Goal: Information Seeking & Learning: Learn about a topic

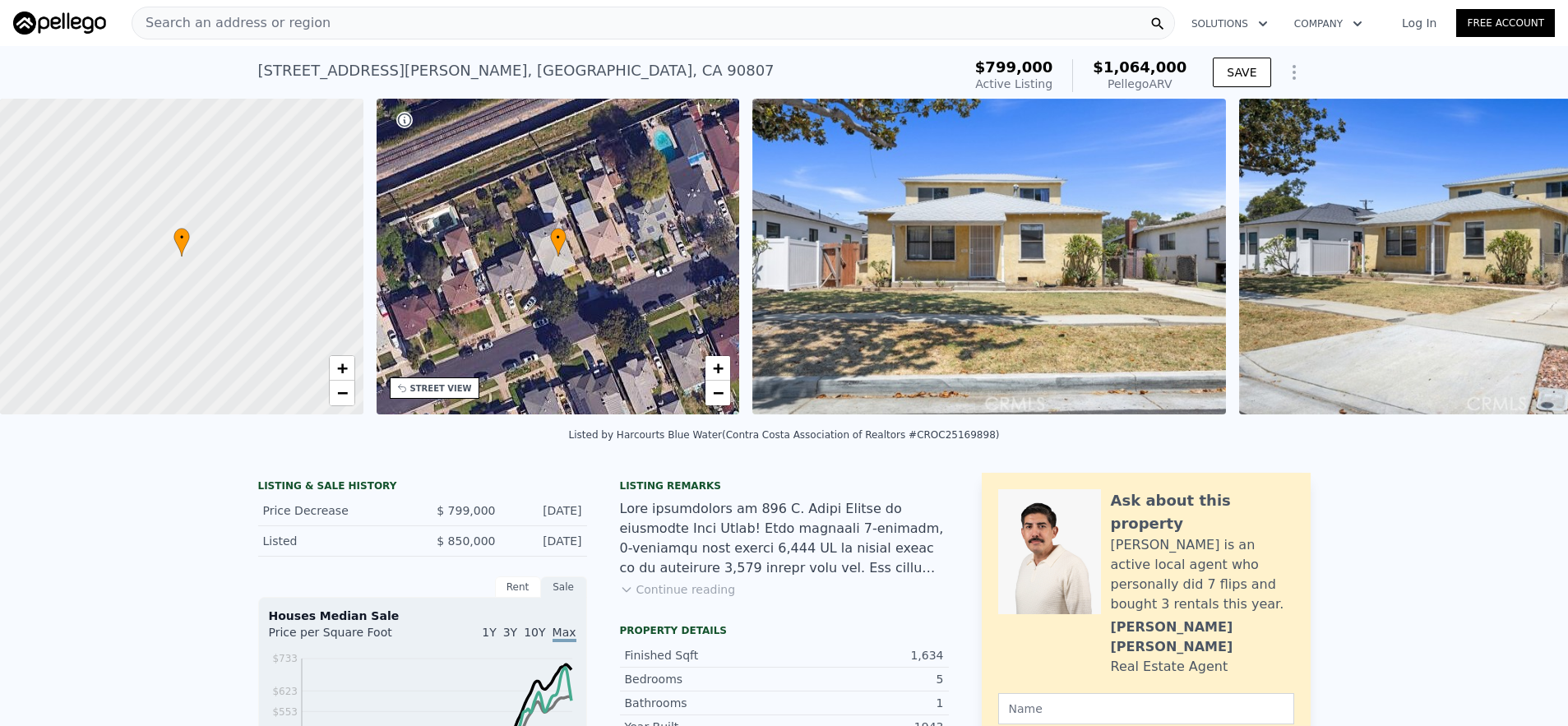
scroll to position [0, 7]
click at [491, 35] on div "Search an address or region" at bounding box center [654, 24] width 1044 height 33
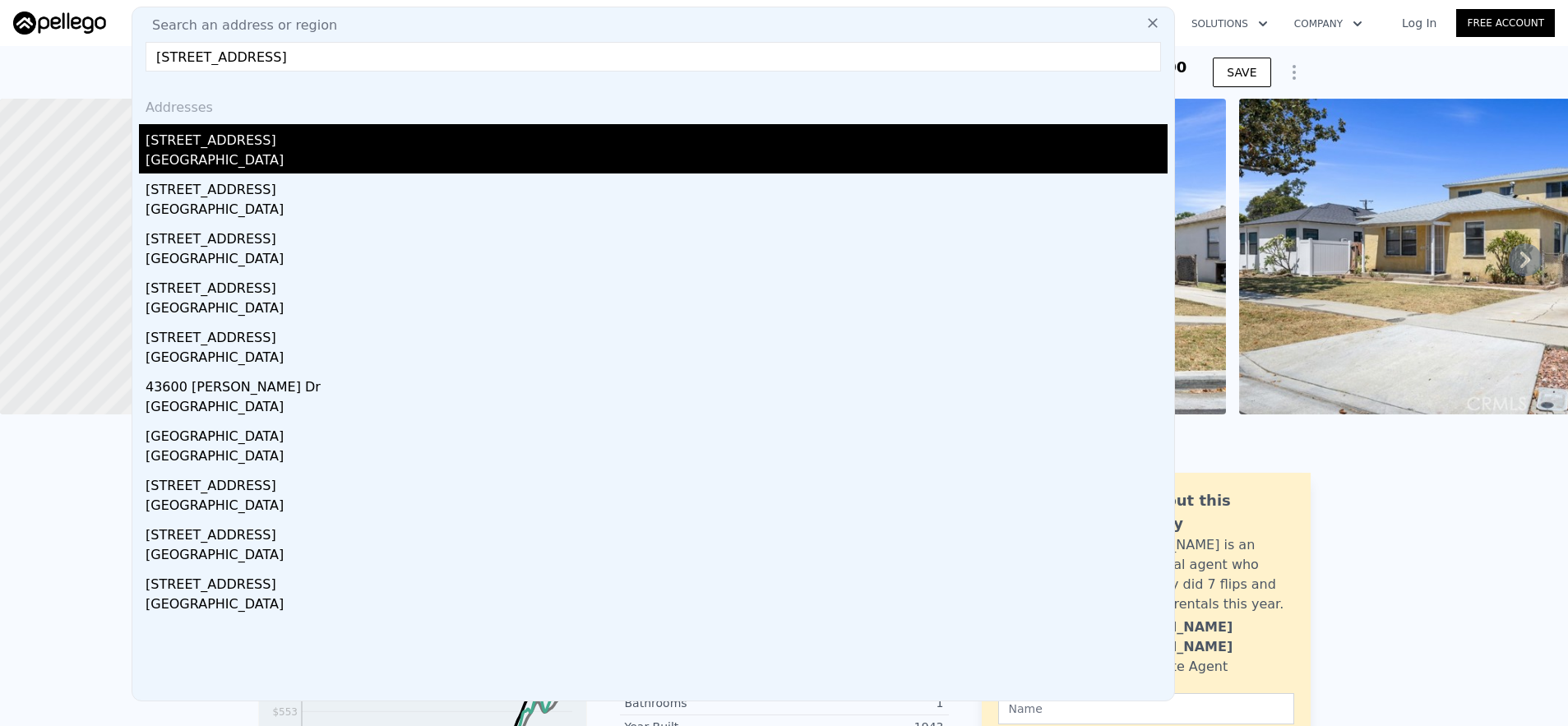
type input "[STREET_ADDRESS]"
click at [520, 153] on div "[GEOGRAPHIC_DATA]" at bounding box center [657, 162] width 1023 height 23
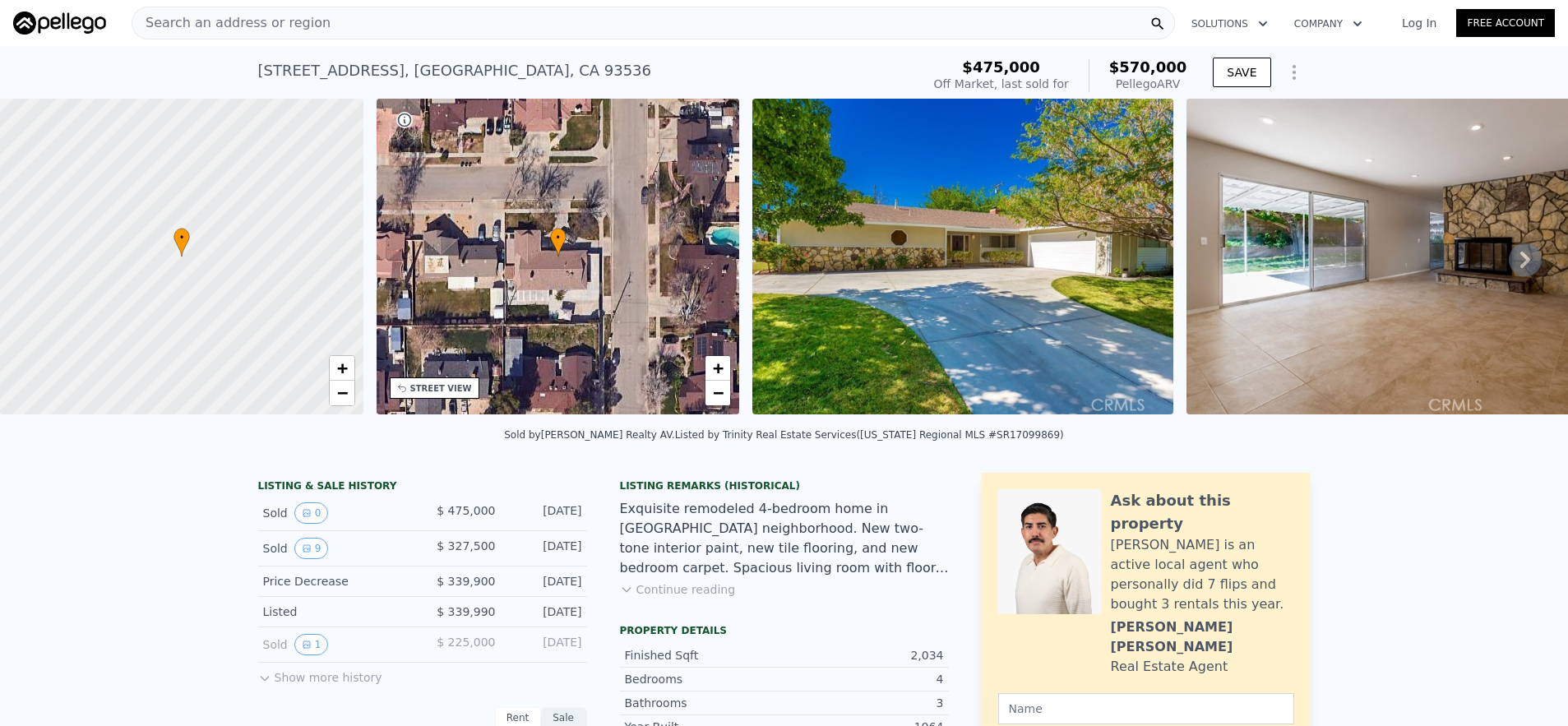
click at [512, 30] on div "Search an address or region" at bounding box center [654, 24] width 1044 height 33
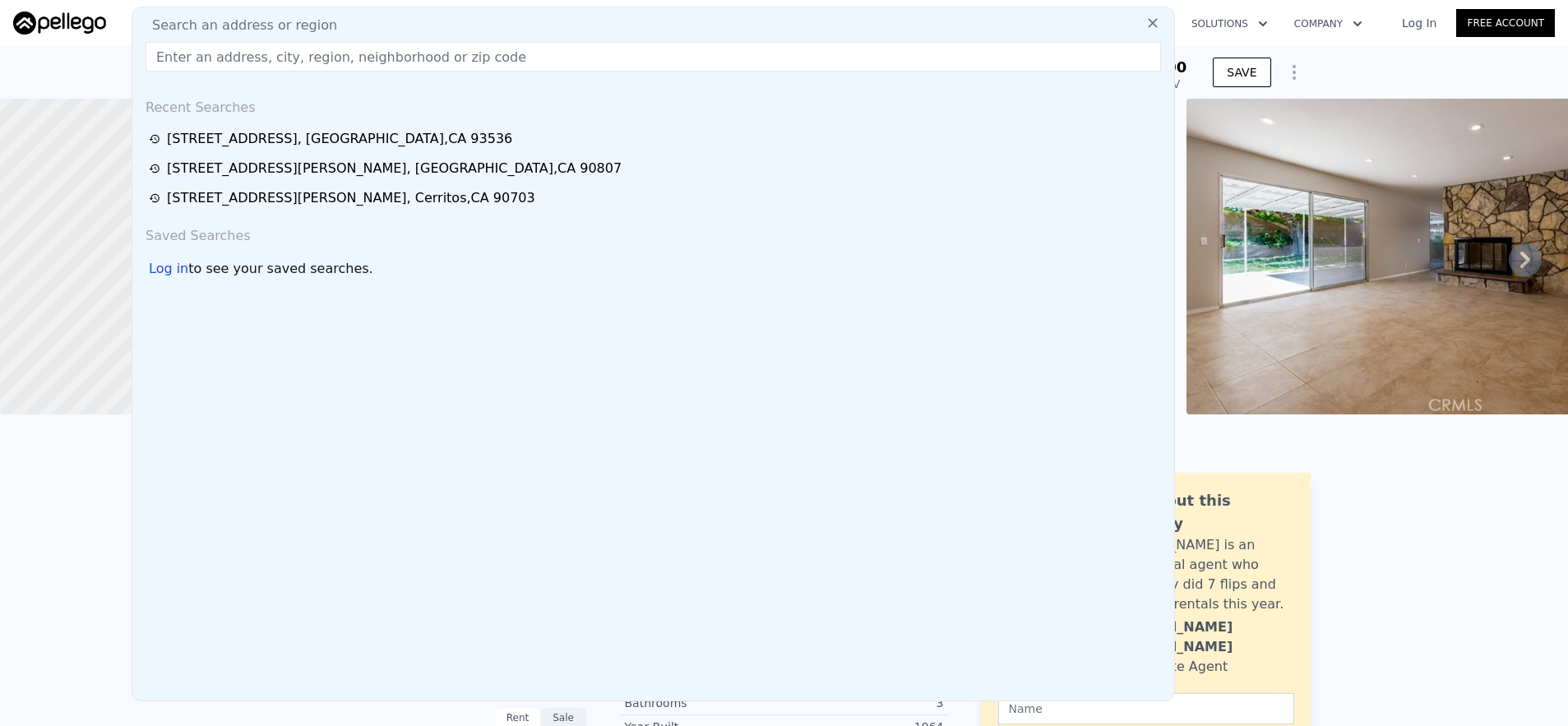
click at [461, 54] on div "Search an address or region Recent Searches [STREET_ADDRESS] [STREET_ADDRESS][P…" at bounding box center [654, 354] width 1044 height 695
paste input "[STREET_ADDRESS]"
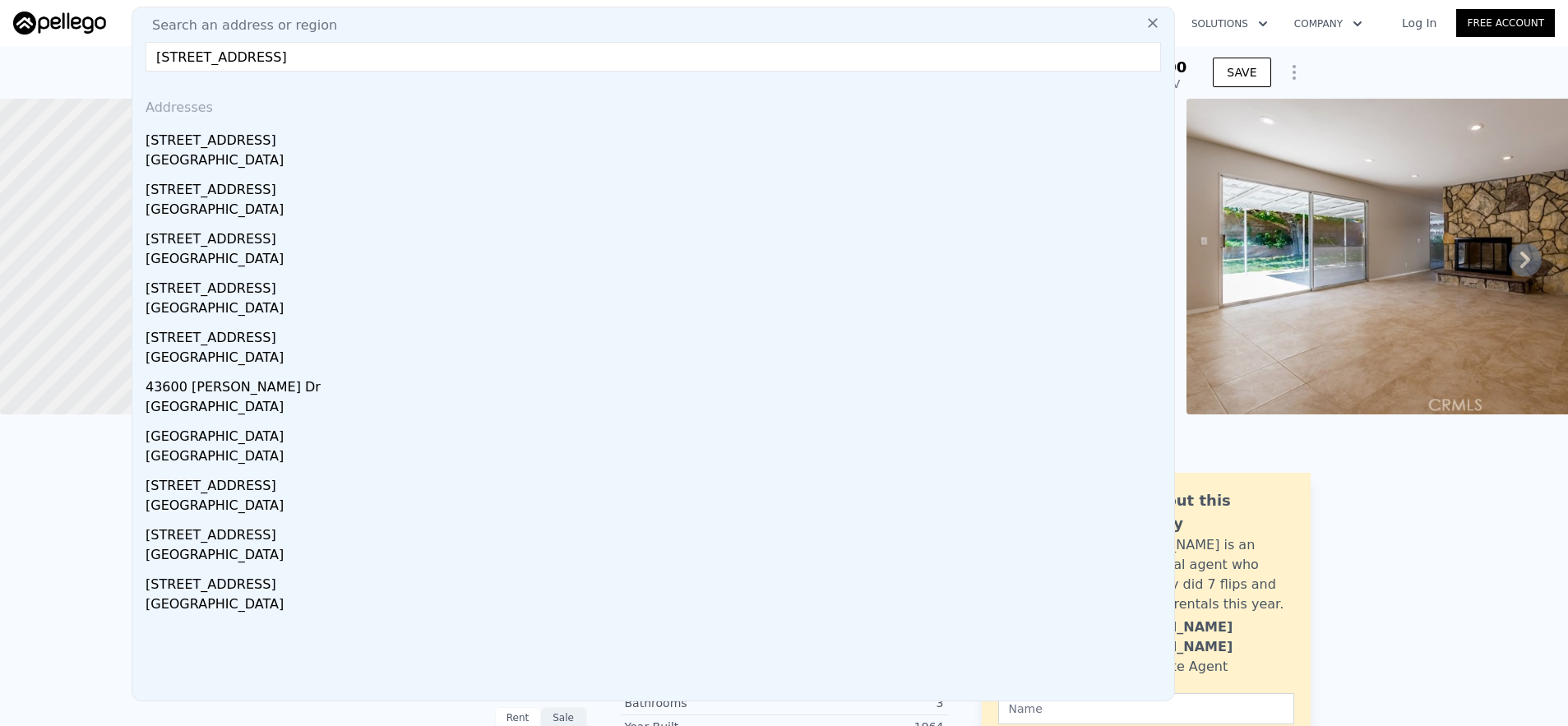
click at [307, 56] on input "[STREET_ADDRESS]" at bounding box center [654, 57] width 1016 height 30
drag, startPoint x: 271, startPoint y: 57, endPoint x: 480, endPoint y: 63, distance: 209.1
click at [480, 63] on input "[STREET_ADDRESS]" at bounding box center [654, 57] width 1016 height 30
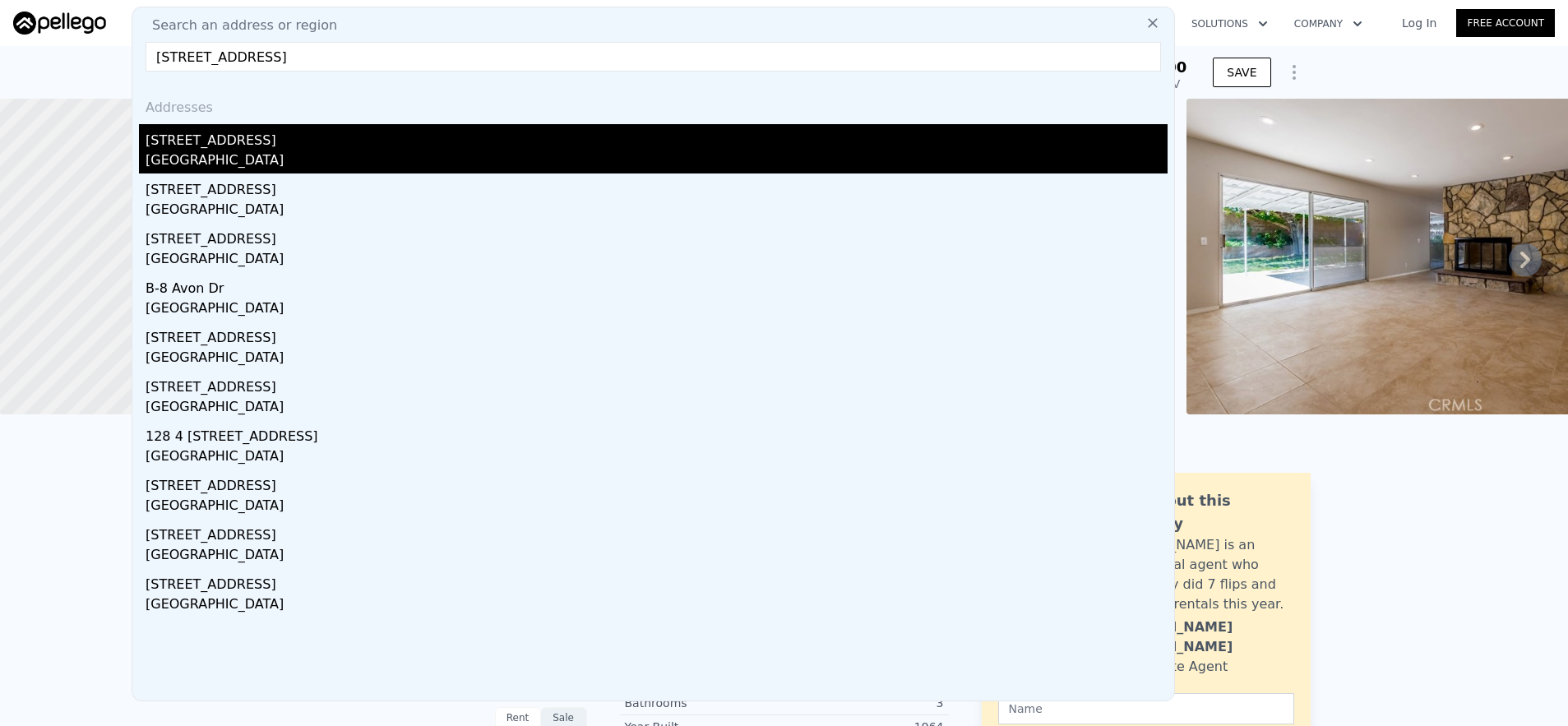
type input "[STREET_ADDRESS]"
click at [282, 150] on div "[GEOGRAPHIC_DATA]" at bounding box center [657, 162] width 1023 height 23
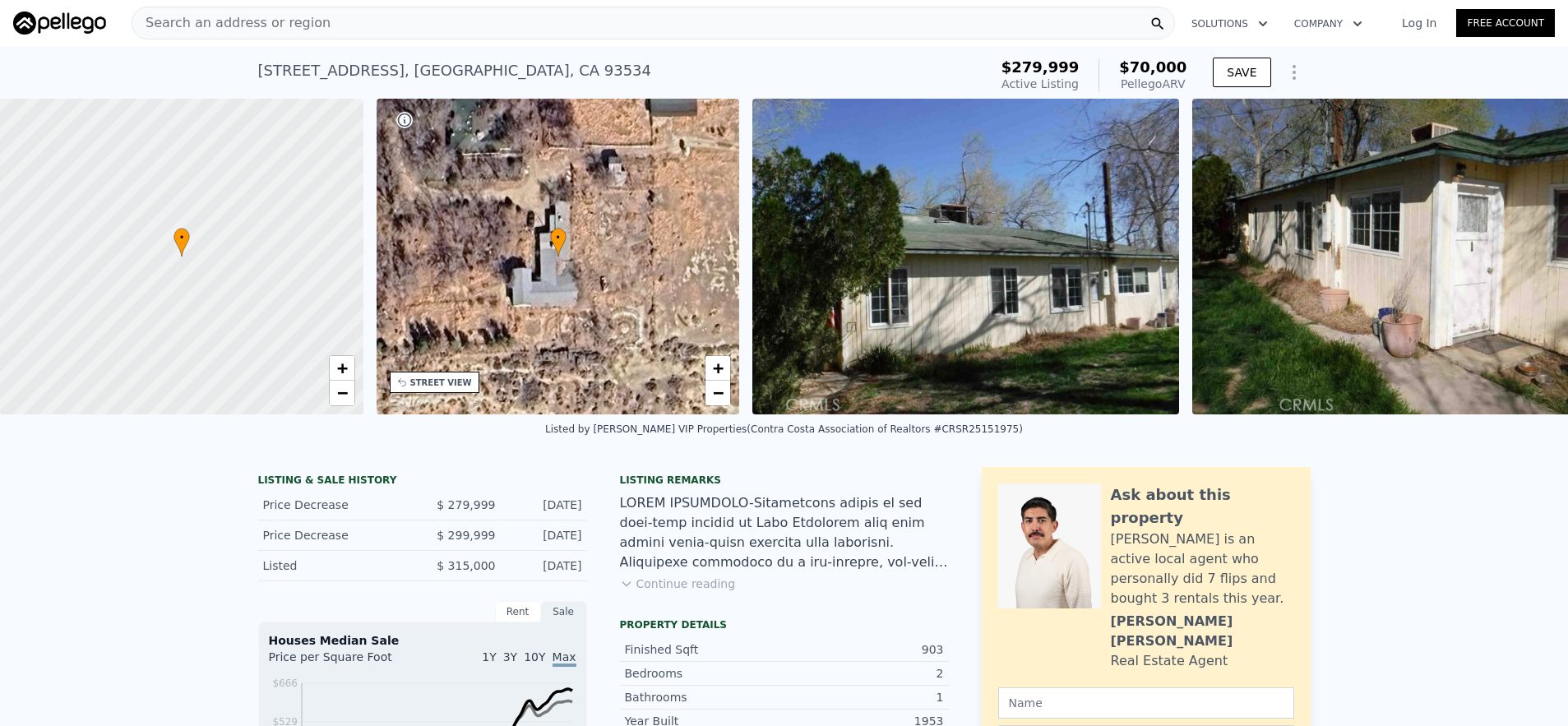
scroll to position [0, 7]
click at [414, 21] on div "Search an address or region" at bounding box center [654, 24] width 1044 height 33
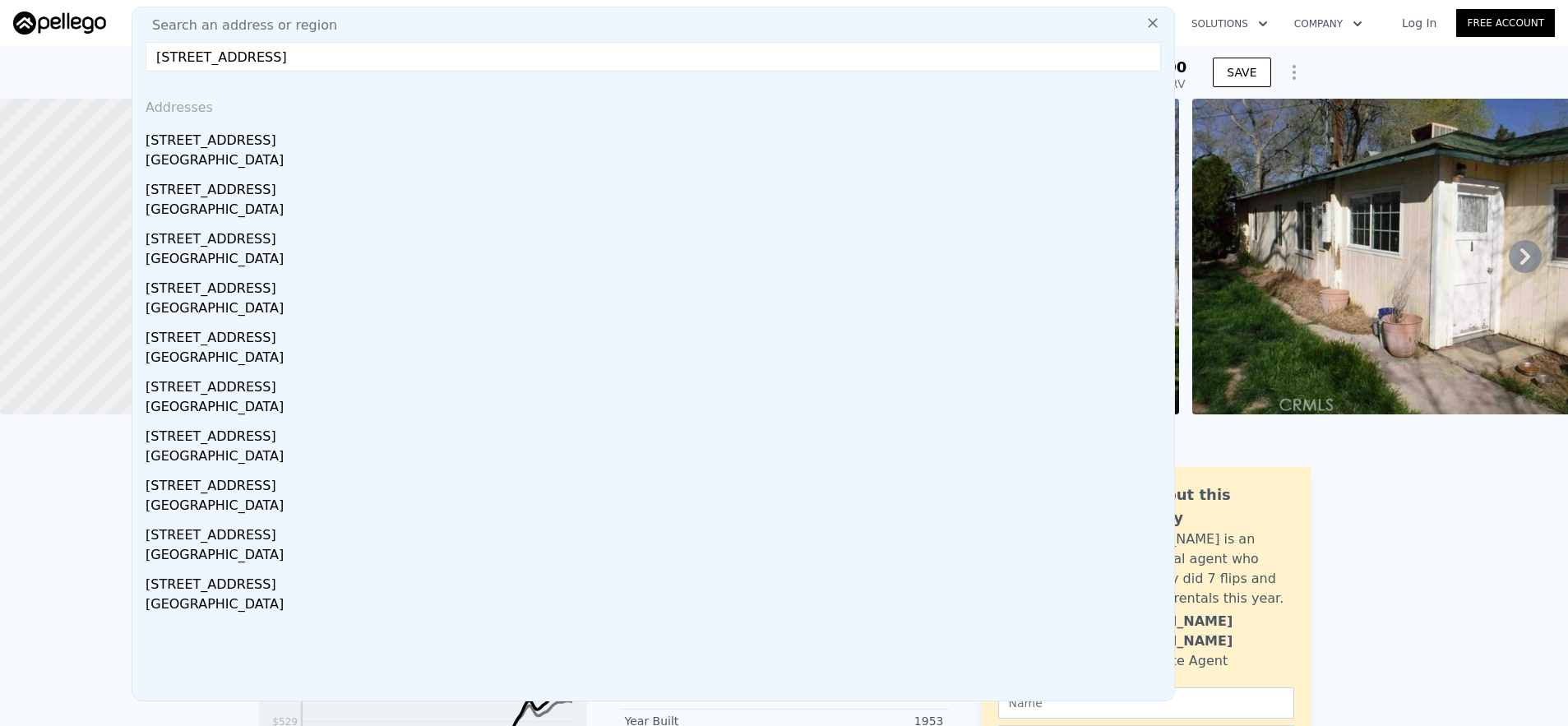
type input "[STREET_ADDRESS]"
click at [454, 164] on div "[GEOGRAPHIC_DATA]" at bounding box center [657, 162] width 1023 height 23
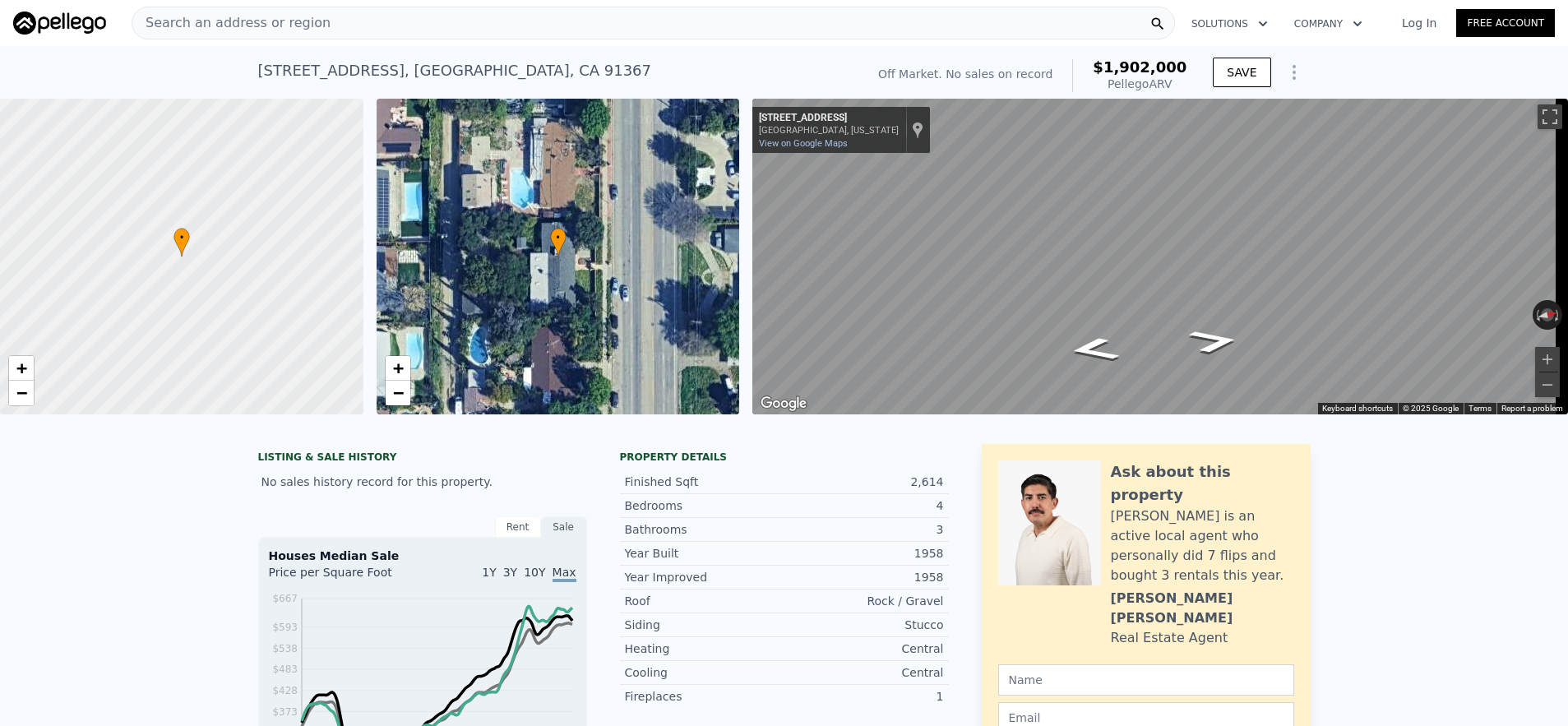
click at [453, 32] on div "Search an address or region" at bounding box center [654, 24] width 1044 height 33
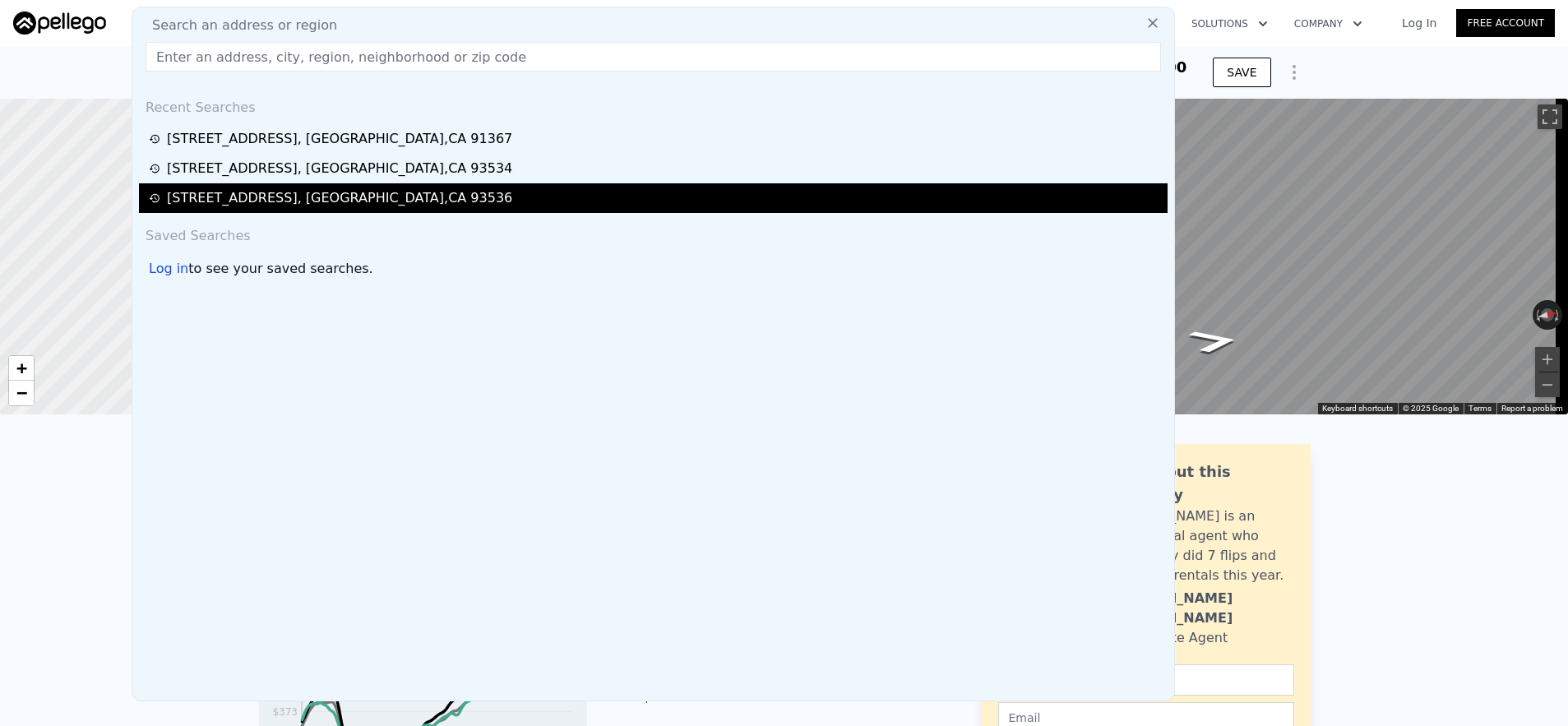
type input "[STREET_ADDRESS]"
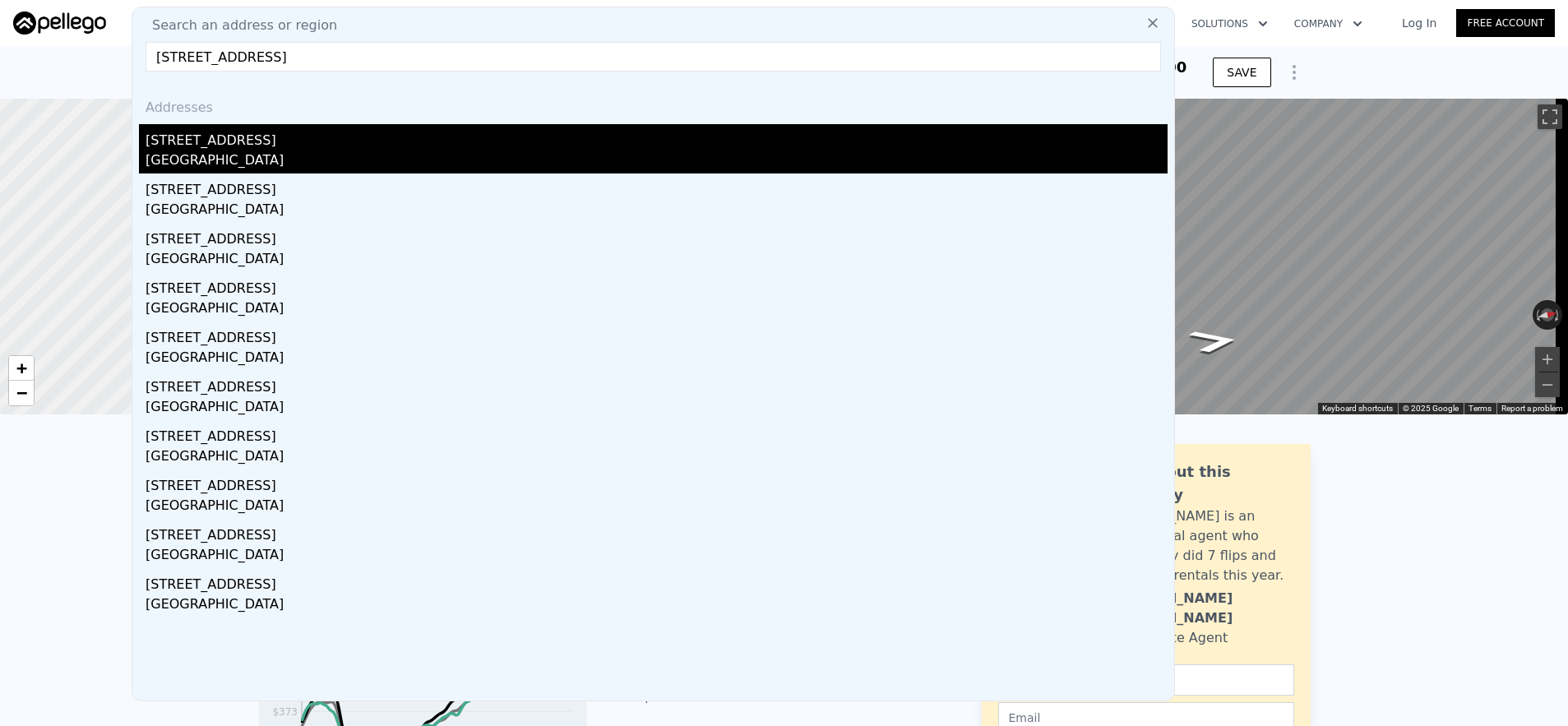
click at [509, 166] on div "[GEOGRAPHIC_DATA]" at bounding box center [657, 162] width 1023 height 23
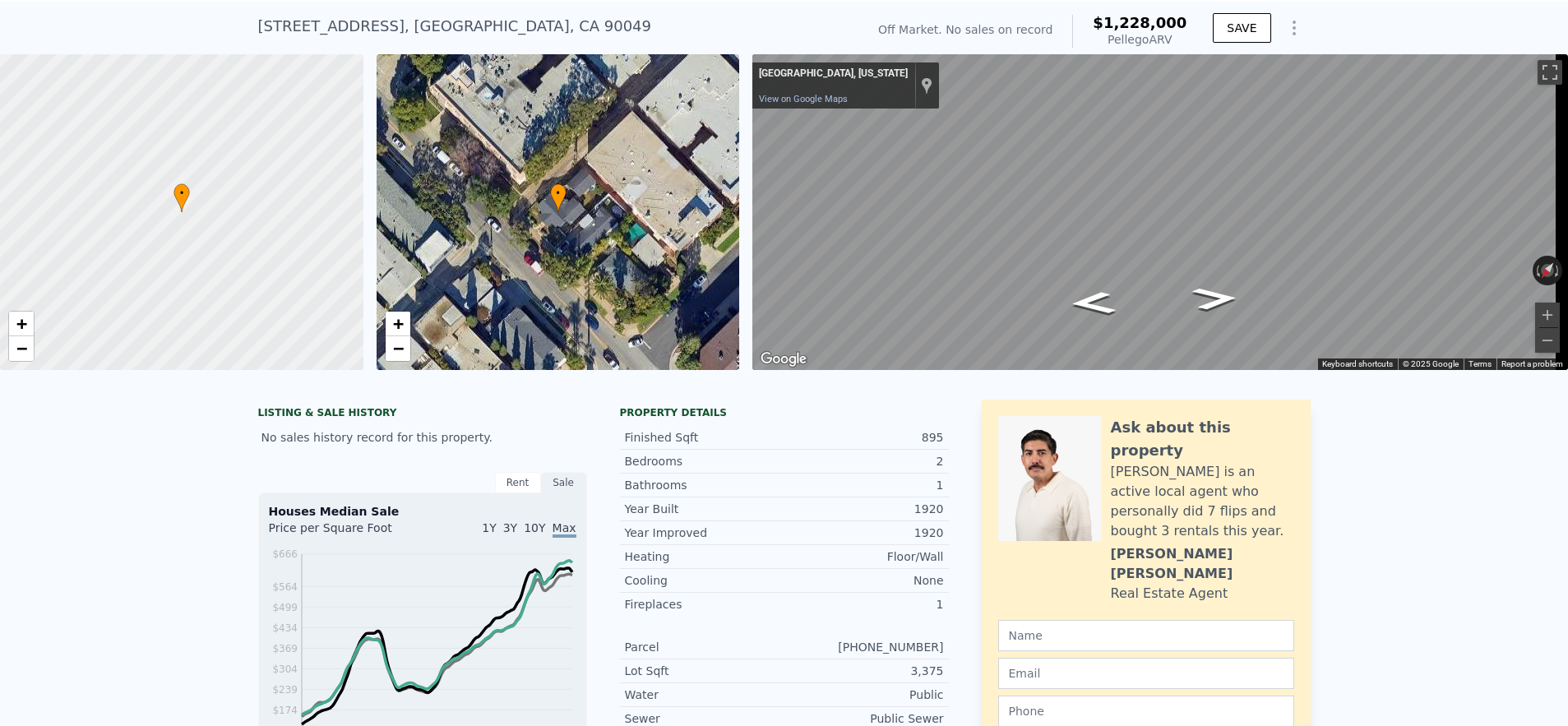
scroll to position [6, 0]
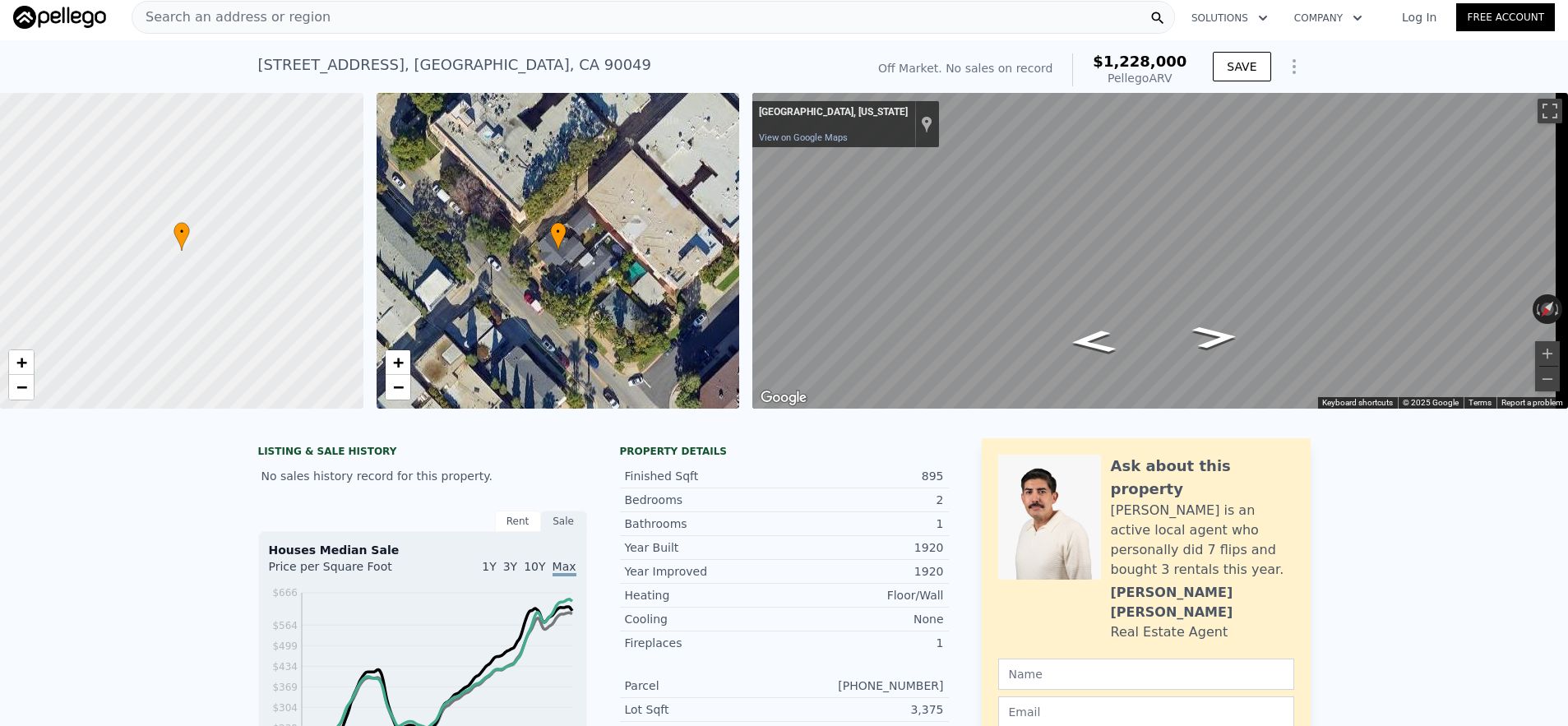
click at [481, 27] on div "Search an address or region" at bounding box center [654, 17] width 1044 height 33
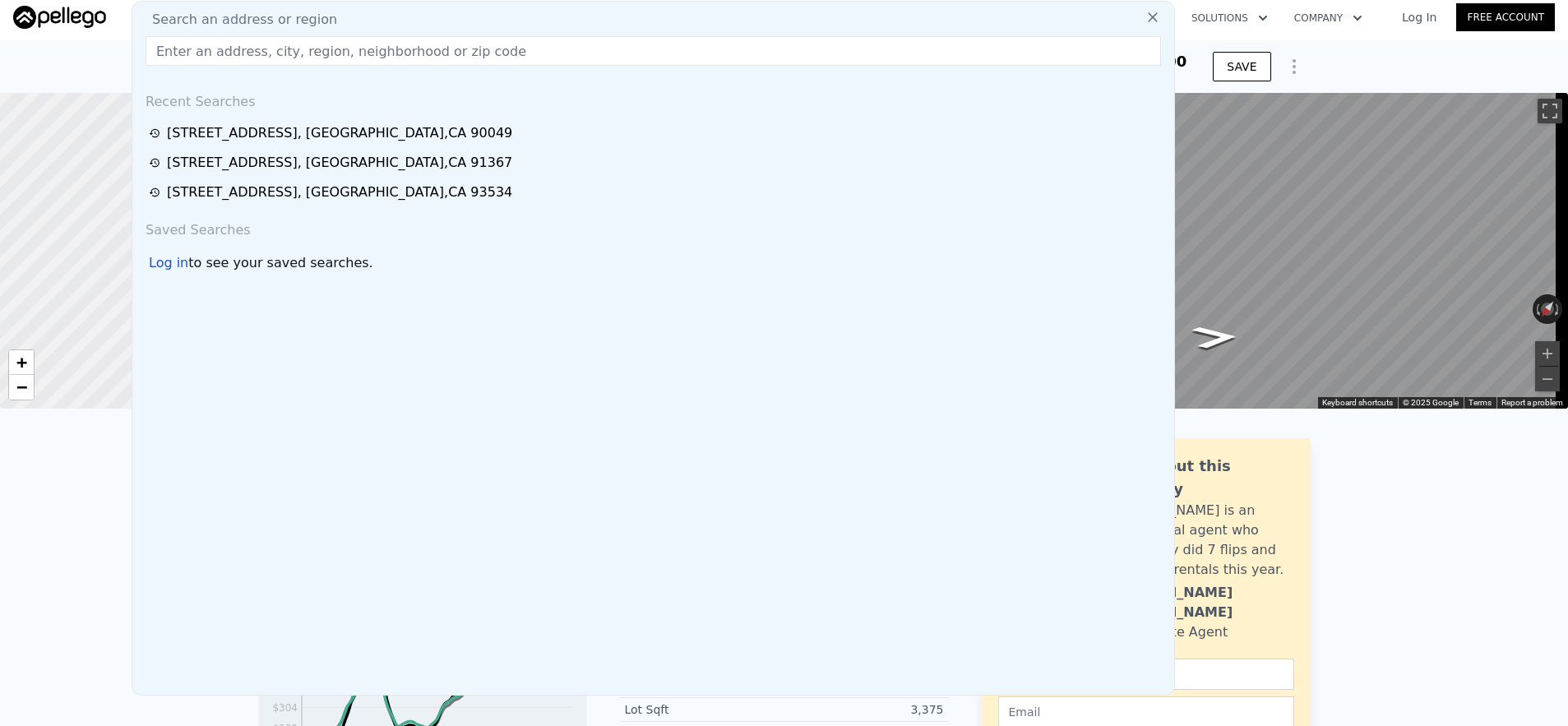
click at [481, 31] on div "Search an address or region Recent Searches [STREET_ADDRESS] [STREET_ADDRESS] […" at bounding box center [654, 348] width 1044 height 695
click at [478, 43] on input "text" at bounding box center [654, 51] width 1016 height 30
paste input "[STREET_ADDRESS]"
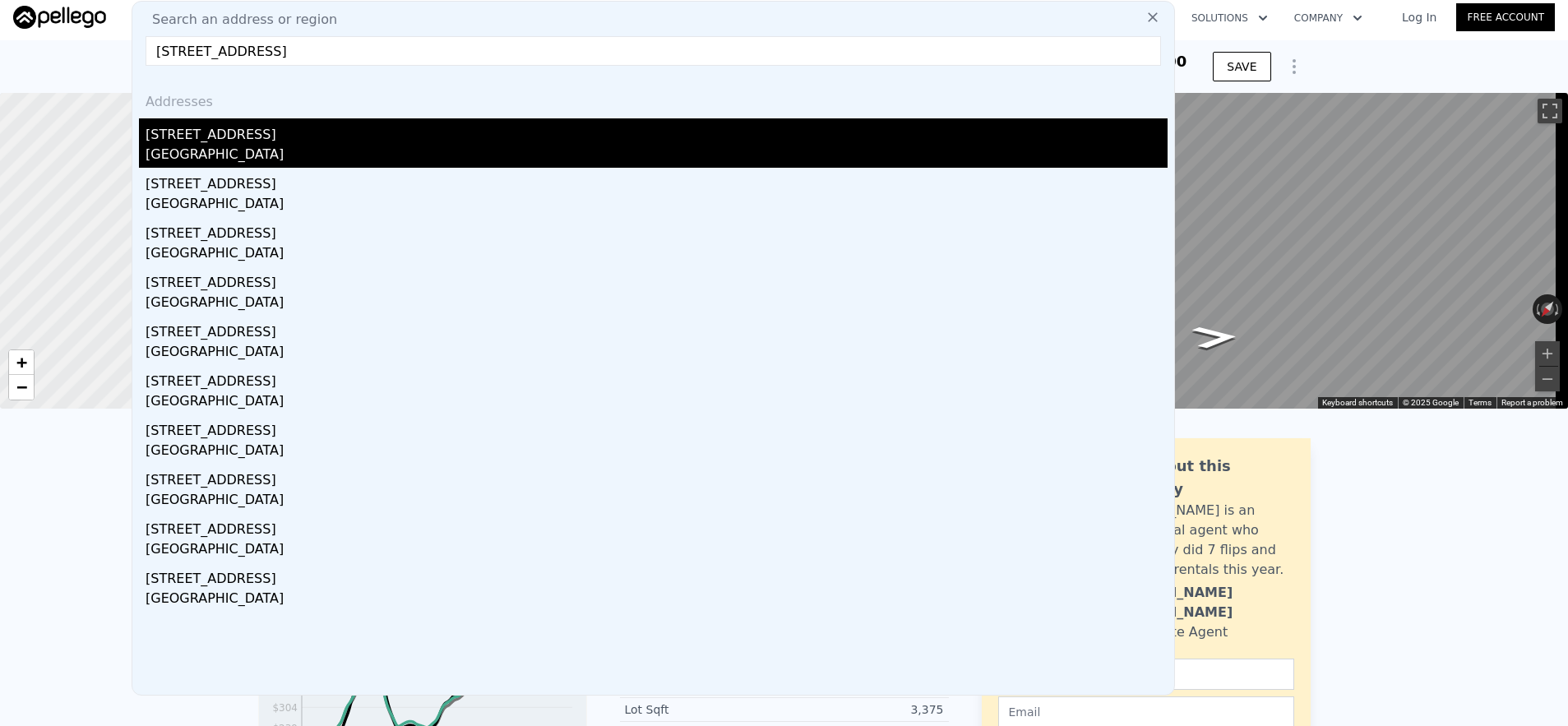
type input "[STREET_ADDRESS]"
click at [431, 128] on div "[STREET_ADDRESS]" at bounding box center [657, 131] width 1023 height 26
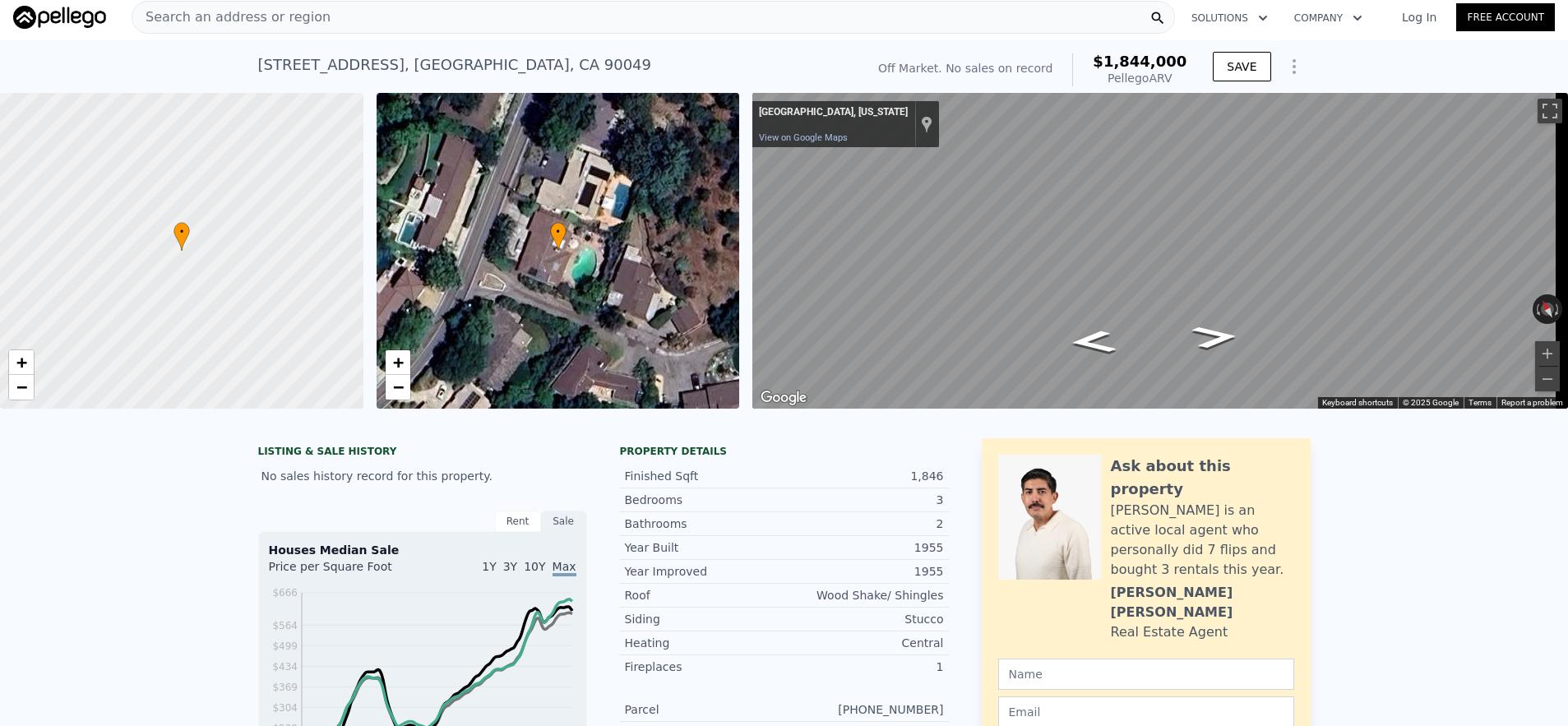
click at [483, 21] on div "Search an address or region" at bounding box center [654, 17] width 1044 height 33
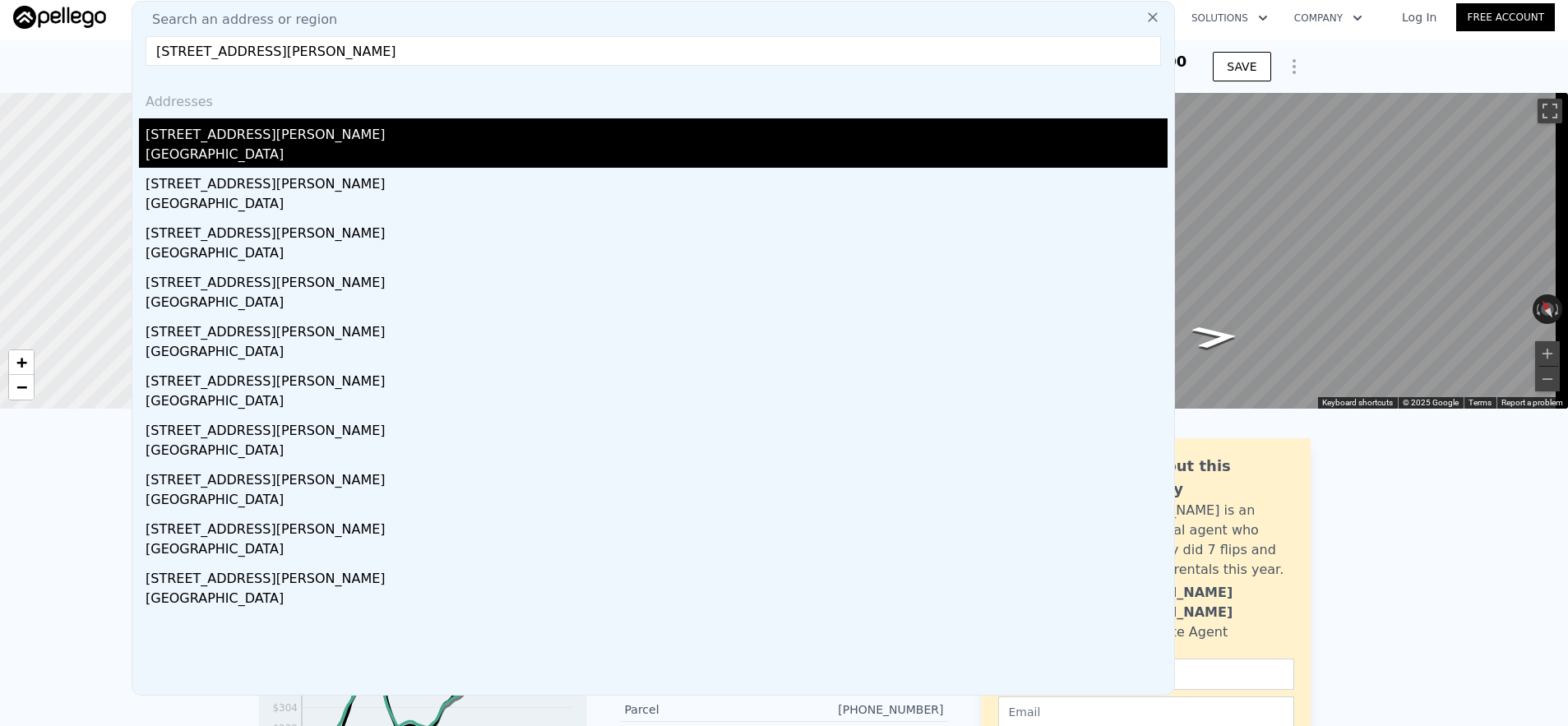
type input "[STREET_ADDRESS][PERSON_NAME]"
click at [565, 145] on div "[GEOGRAPHIC_DATA]" at bounding box center [657, 156] width 1023 height 23
